Goal: Task Accomplishment & Management: Use online tool/utility

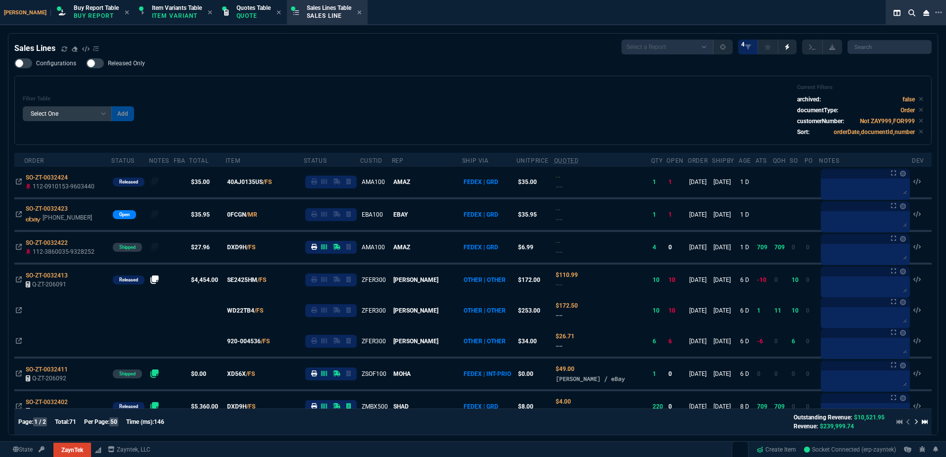
select select "1: BROV"
select select
click at [273, 92] on div "Filter Table Select One Add Filter () Age () ATS () Cond (itemVariantCode) Cust…" at bounding box center [473, 110] width 901 height 52
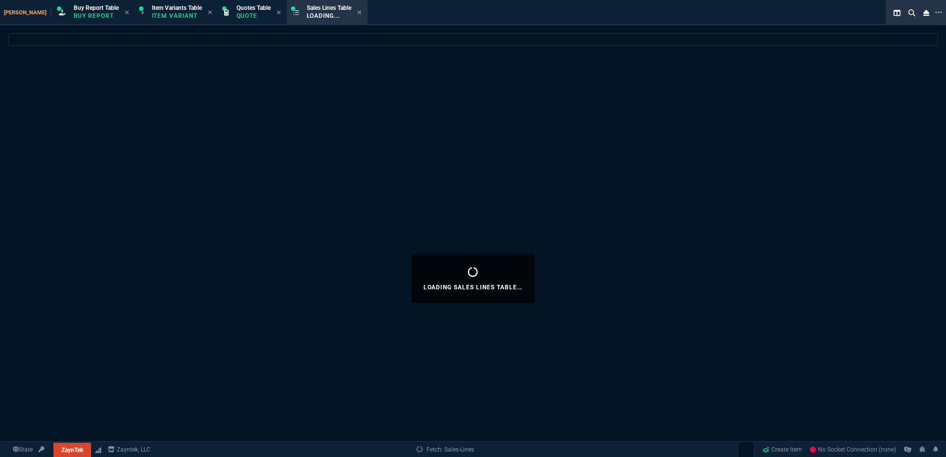
select select "1: BROV"
select select
